Goal: Check status: Check status

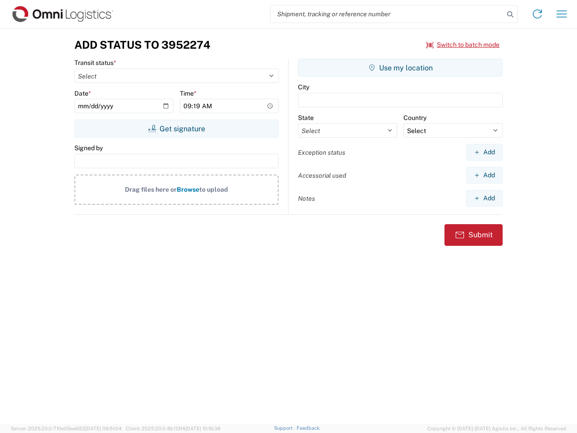
click at [387, 14] on input "search" at bounding box center [388, 13] width 234 height 17
click at [510, 14] on icon at bounding box center [510, 14] width 13 height 13
click at [537, 14] on icon at bounding box center [537, 14] width 14 height 14
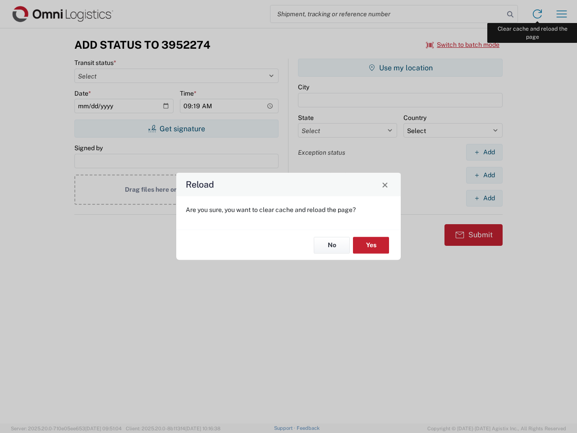
click at [562, 14] on div "Reload Are you sure, you want to clear cache and reload the page? No Yes" at bounding box center [288, 216] width 577 height 433
click at [463, 45] on div "Reload Are you sure, you want to clear cache and reload the page? No Yes" at bounding box center [288, 216] width 577 height 433
click at [176, 129] on div "Reload Are you sure, you want to clear cache and reload the page? No Yes" at bounding box center [288, 216] width 577 height 433
click at [400, 68] on div "Reload Are you sure, you want to clear cache and reload the page? No Yes" at bounding box center [288, 216] width 577 height 433
click at [484, 152] on div "Reload Are you sure, you want to clear cache and reload the page? No Yes" at bounding box center [288, 216] width 577 height 433
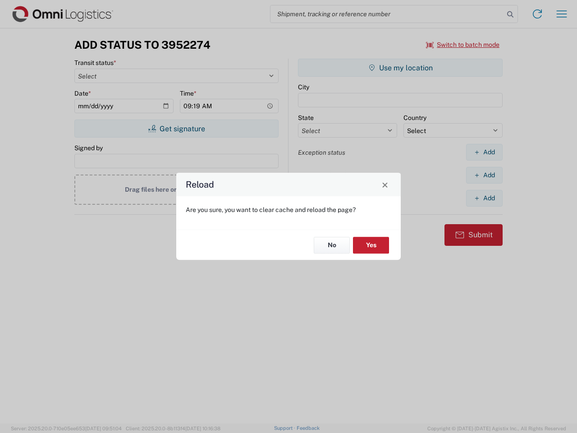
click at [484, 175] on div "Reload Are you sure, you want to clear cache and reload the page? No Yes" at bounding box center [288, 216] width 577 height 433
click at [484, 198] on div "Reload Are you sure, you want to clear cache and reload the page? No Yes" at bounding box center [288, 216] width 577 height 433
